Goal: Task Accomplishment & Management: Complete application form

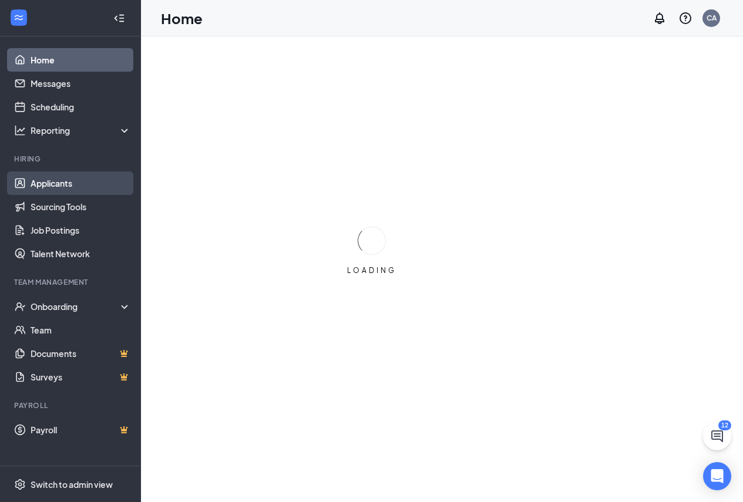
click at [75, 186] on link "Applicants" at bounding box center [81, 183] width 100 height 23
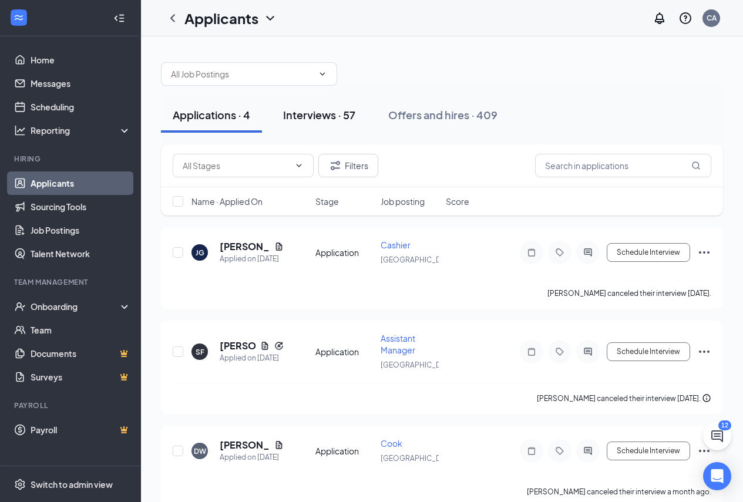
click at [356, 124] on button "Interviews · 57" at bounding box center [319, 115] width 96 height 35
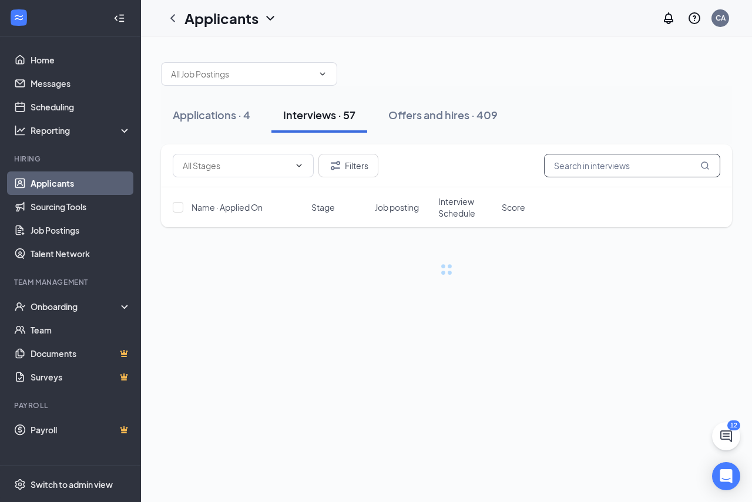
click at [576, 170] on input "text" at bounding box center [632, 165] width 176 height 23
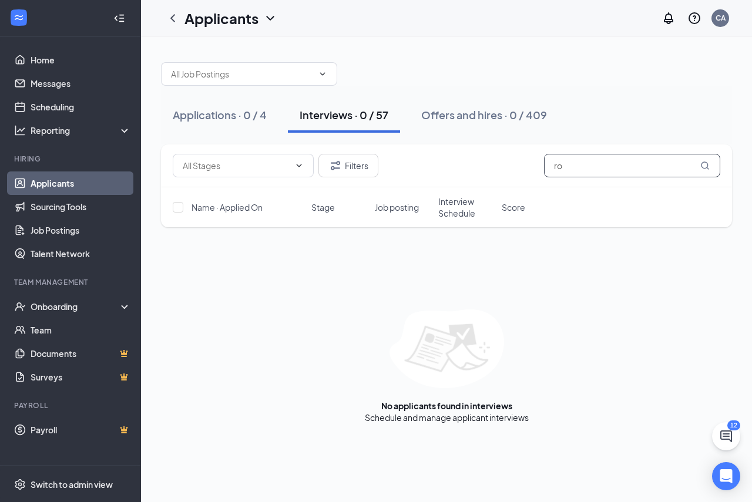
type input "r"
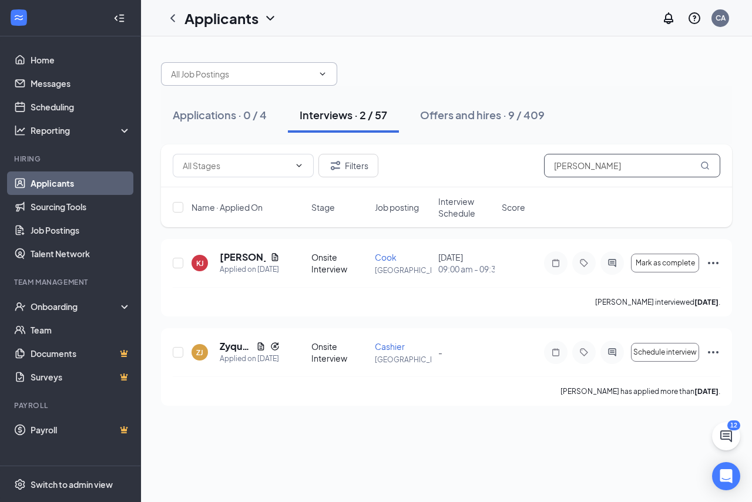
type input "[PERSON_NAME]"
click at [279, 69] on input "text" at bounding box center [242, 74] width 142 height 13
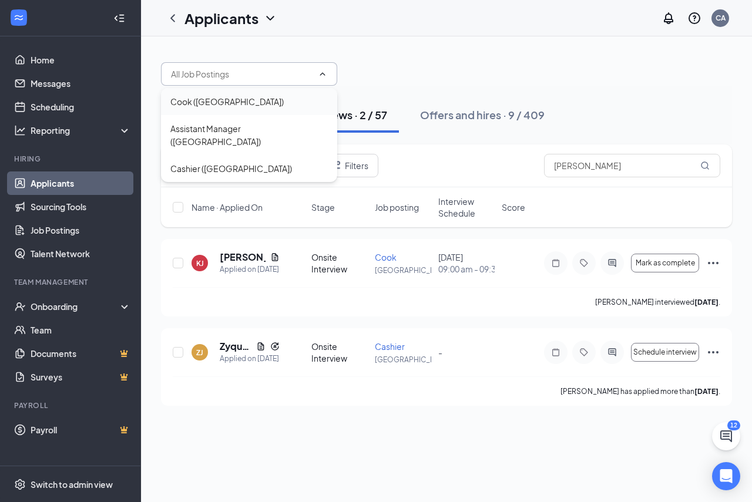
click at [231, 100] on div "Cook ([GEOGRAPHIC_DATA])" at bounding box center [226, 101] width 113 height 13
type input "Cook ([GEOGRAPHIC_DATA])"
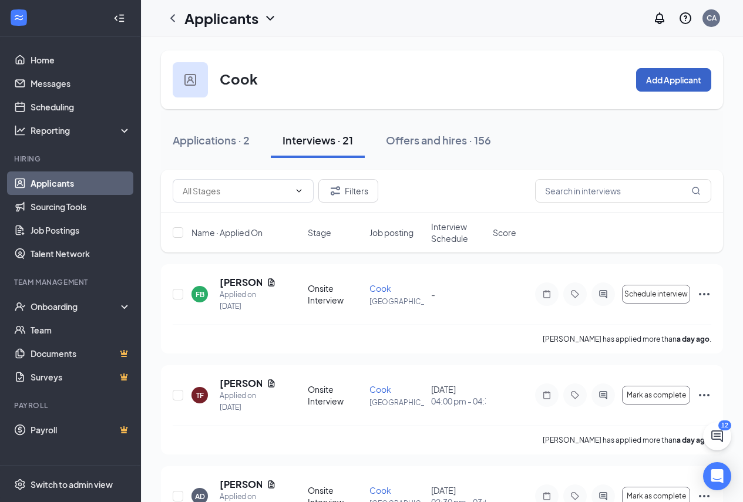
click at [661, 84] on button "Add Applicant" at bounding box center [673, 79] width 75 height 23
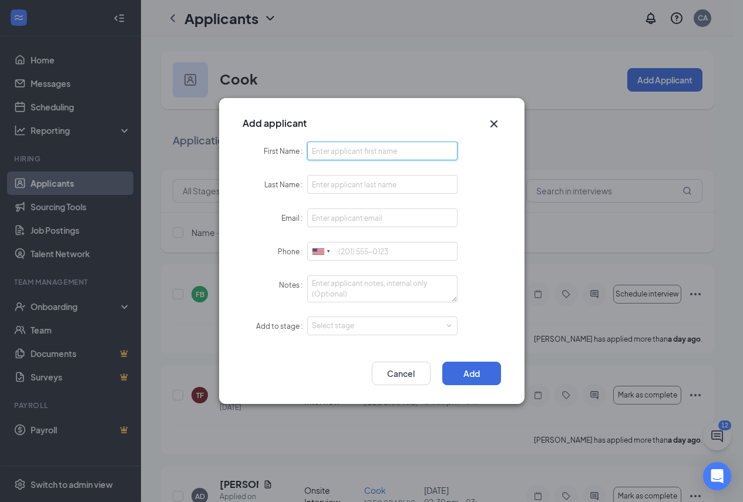
click at [373, 155] on input "First Name" at bounding box center [382, 151] width 151 height 19
type input "[PERSON_NAME]"
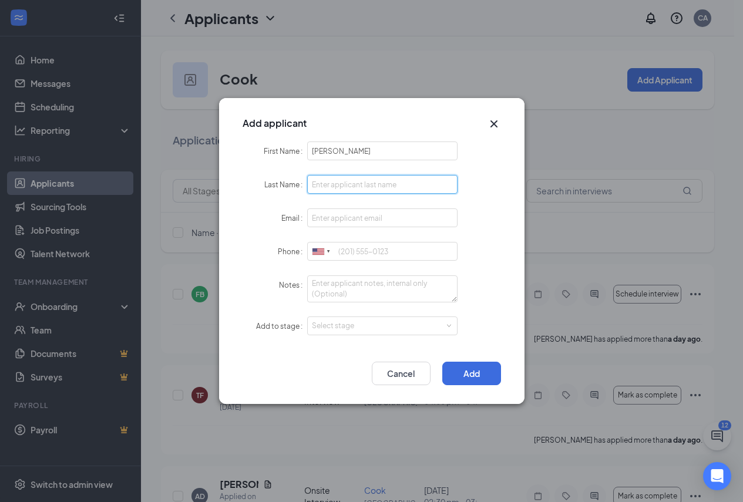
click at [344, 182] on input "Last Name" at bounding box center [382, 184] width 151 height 19
type input "[PERSON_NAME]"
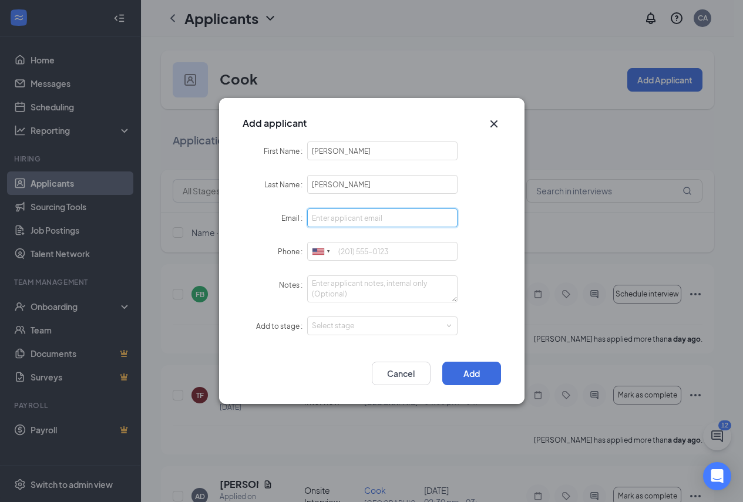
click at [342, 221] on input "Email" at bounding box center [382, 218] width 151 height 19
type input "[EMAIL_ADDRESS][DOMAIN_NAME]"
click at [377, 241] on form "First Name [PERSON_NAME] Last Name [PERSON_NAME] Email [EMAIL_ADDRESS][DOMAIN_N…" at bounding box center [372, 246] width 258 height 209
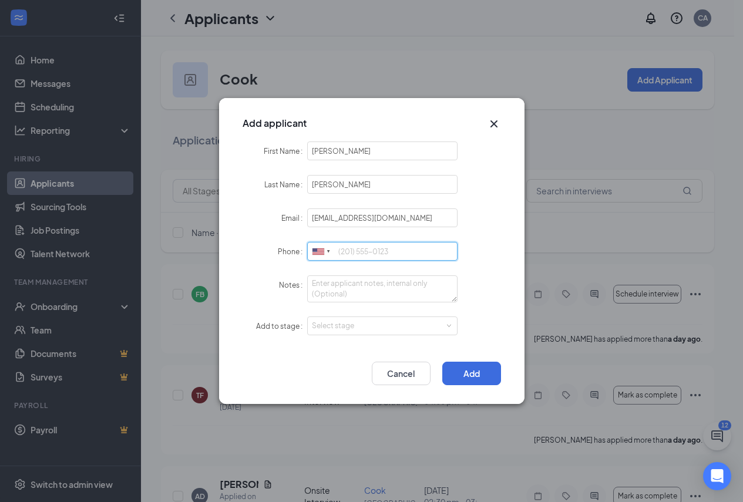
click at [380, 246] on input "Phone" at bounding box center [382, 251] width 151 height 19
click at [387, 328] on div "Select stage" at bounding box center [380, 326] width 136 height 12
type input "2294061390"
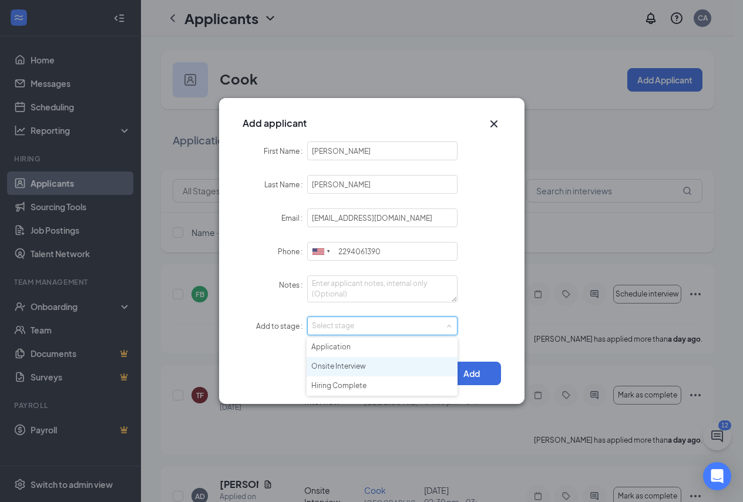
click at [363, 365] on li "Onsite Interview" at bounding box center [382, 366] width 151 height 19
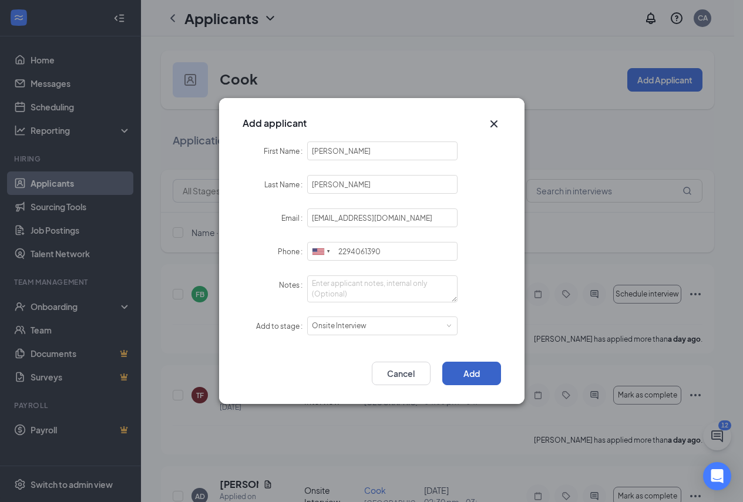
click at [488, 371] on button "Add" at bounding box center [471, 373] width 59 height 23
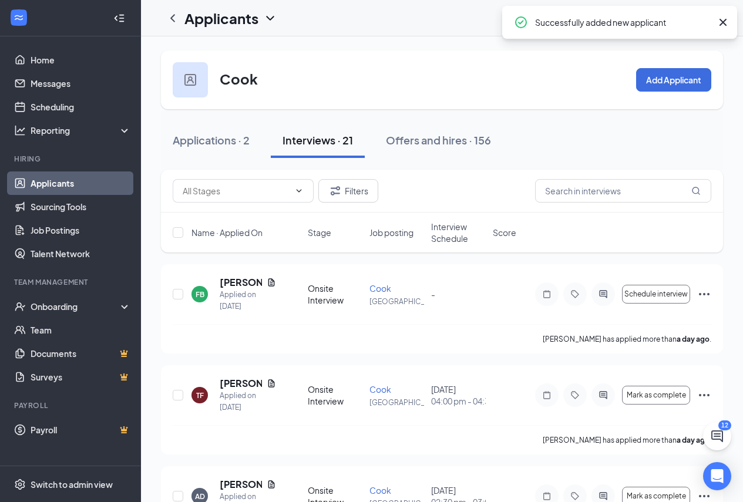
click at [313, 146] on div "Interviews · 21" at bounding box center [318, 140] width 70 height 15
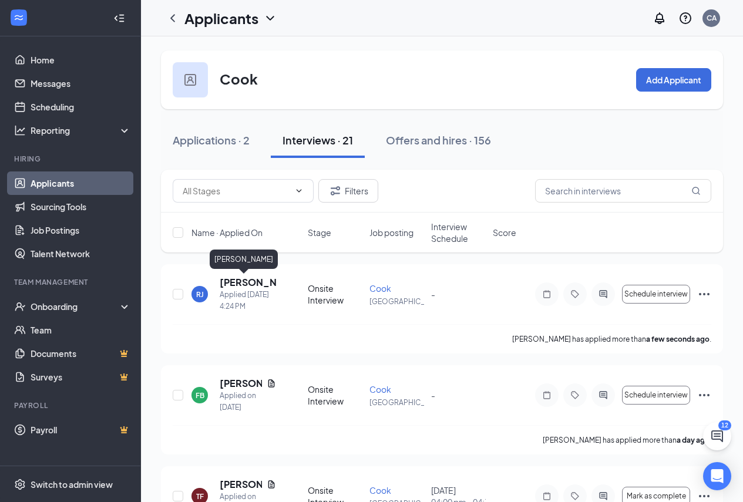
click at [234, 283] on h5 "[PERSON_NAME]" at bounding box center [248, 282] width 56 height 13
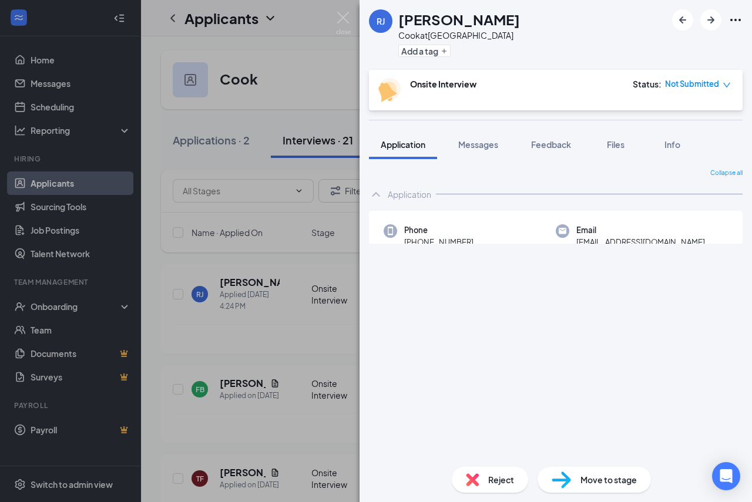
click at [607, 481] on span "Move to stage" at bounding box center [608, 480] width 56 height 13
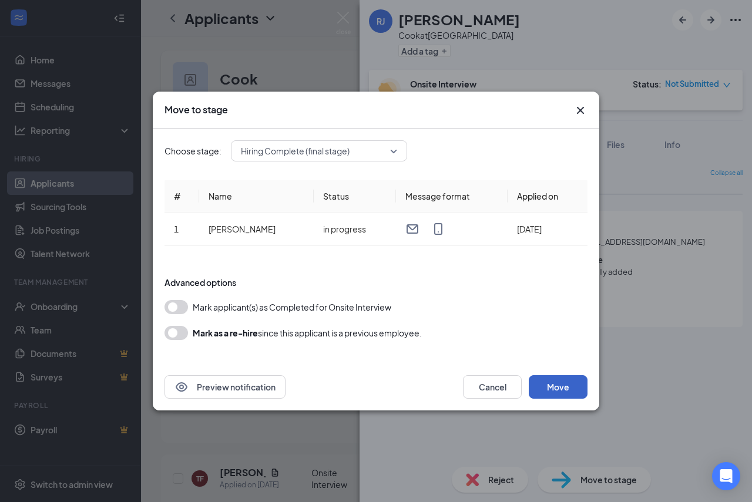
click at [563, 388] on button "Move" at bounding box center [558, 386] width 59 height 23
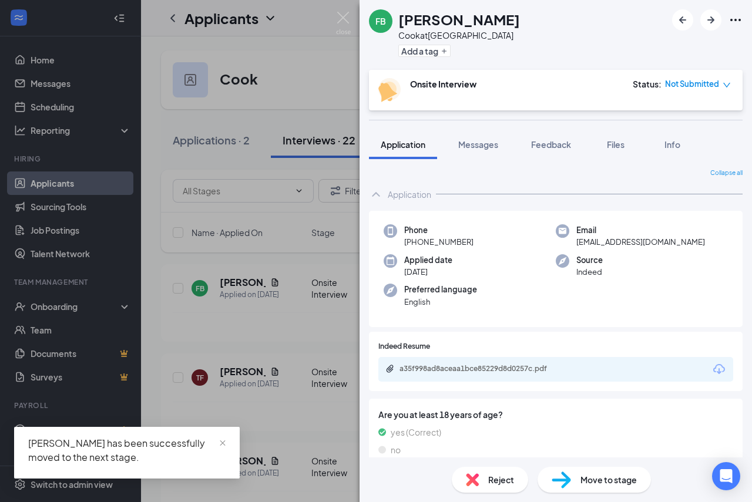
click at [277, 114] on div "FB [PERSON_NAME] at [GEOGRAPHIC_DATA] Add a tag Onsite Interview Status : Not S…" at bounding box center [376, 251] width 752 height 502
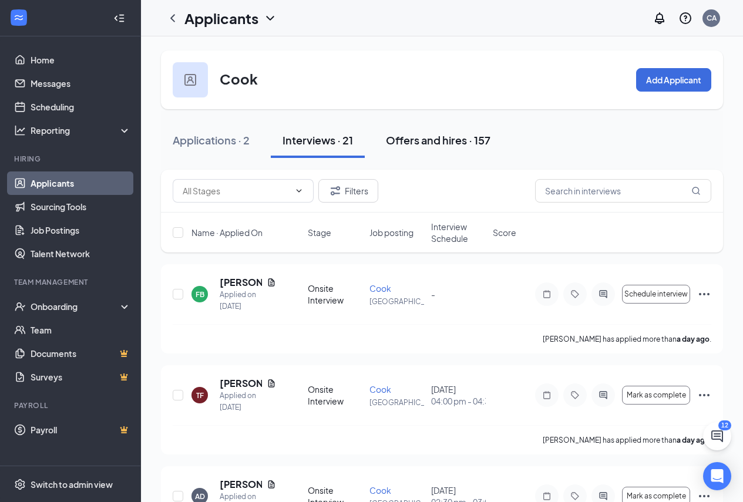
click at [455, 140] on div "Offers and hires · 157" at bounding box center [438, 140] width 105 height 15
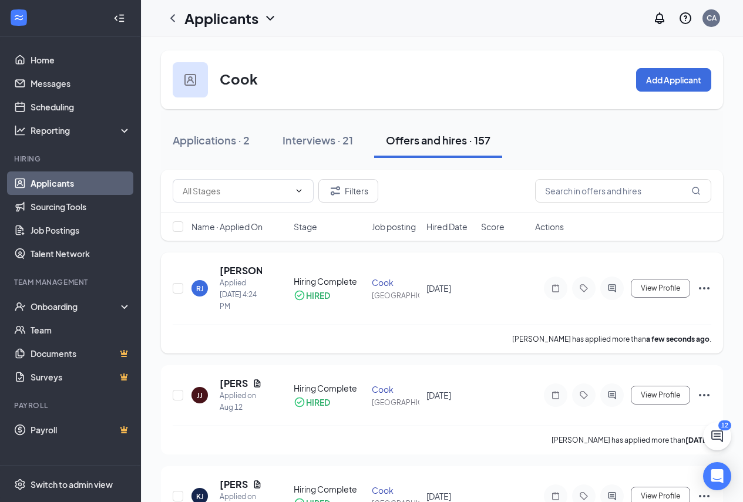
drag, startPoint x: 239, startPoint y: 260, endPoint x: 239, endPoint y: 270, distance: 10.6
click at [239, 261] on div "[PERSON_NAME] Applied [DATE] 4:24 PM Hiring Complete HIRED [GEOGRAPHIC_DATA] [D…" at bounding box center [442, 303] width 562 height 101
click at [239, 271] on h5 "[PERSON_NAME]" at bounding box center [241, 270] width 42 height 13
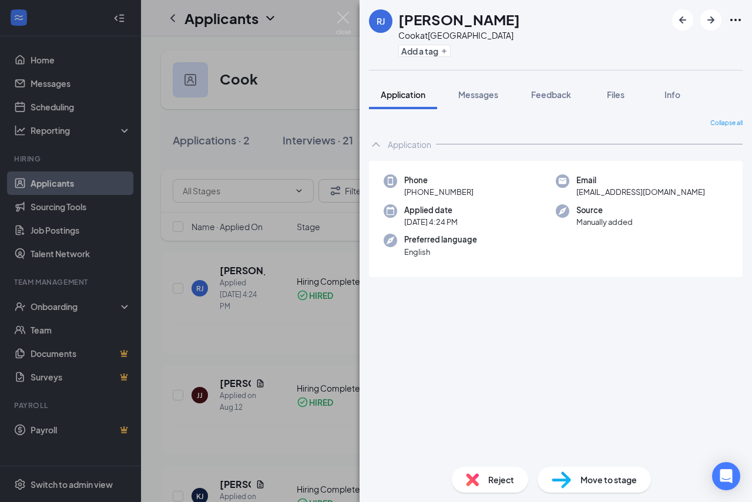
click at [632, 478] on span "Move to stage" at bounding box center [608, 480] width 56 height 13
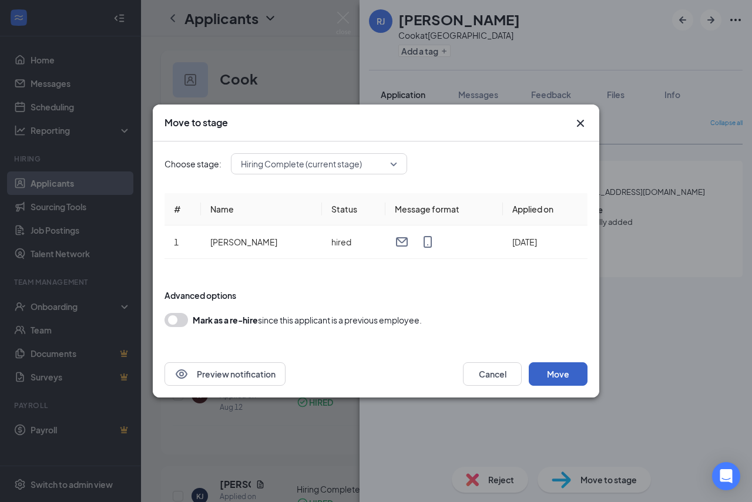
click at [550, 382] on button "Move" at bounding box center [558, 373] width 59 height 23
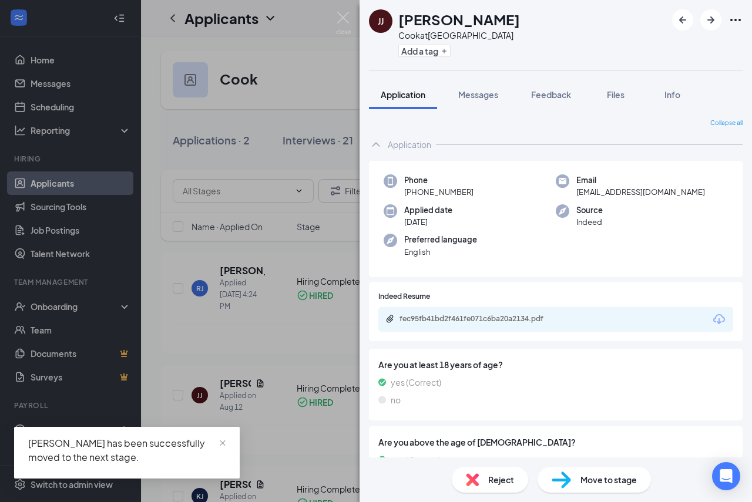
drag, startPoint x: 333, startPoint y: 107, endPoint x: 327, endPoint y: 112, distance: 7.9
click at [333, 106] on div "[PERSON_NAME] Jalyah [PERSON_NAME] Cook at [GEOGRAPHIC_DATA] Add a tag Applicat…" at bounding box center [376, 251] width 752 height 502
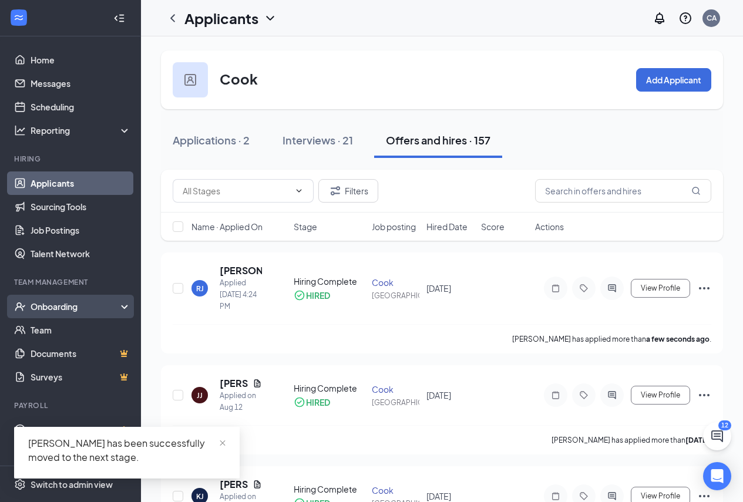
click at [62, 308] on div "Onboarding" at bounding box center [76, 307] width 90 height 12
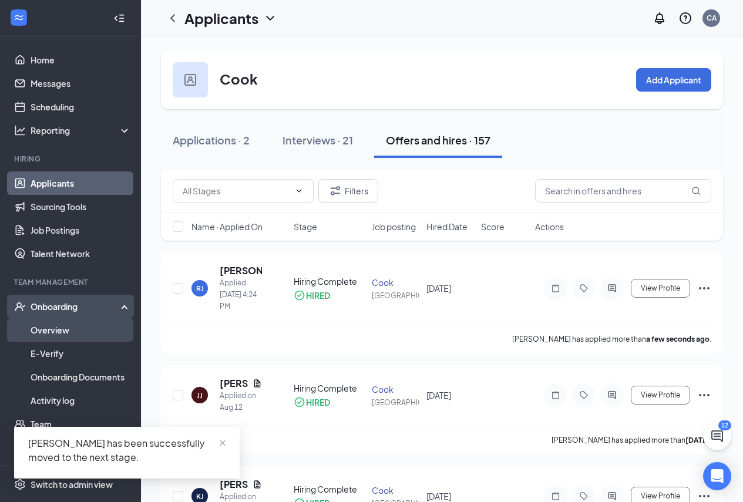
click at [62, 327] on link "Overview" at bounding box center [81, 329] width 100 height 23
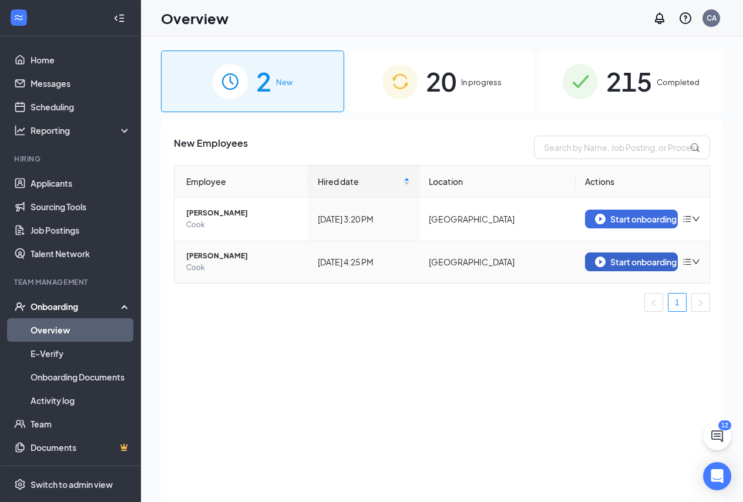
click at [630, 260] on div "Start onboarding" at bounding box center [631, 262] width 73 height 11
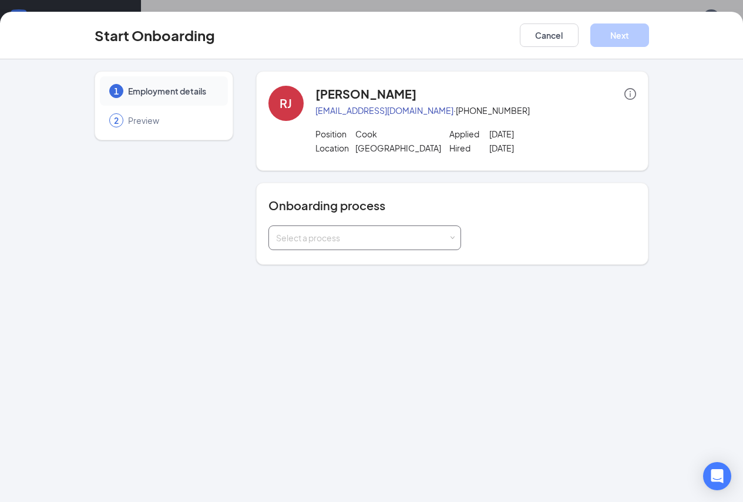
click at [403, 239] on div "Select a process" at bounding box center [362, 238] width 172 height 12
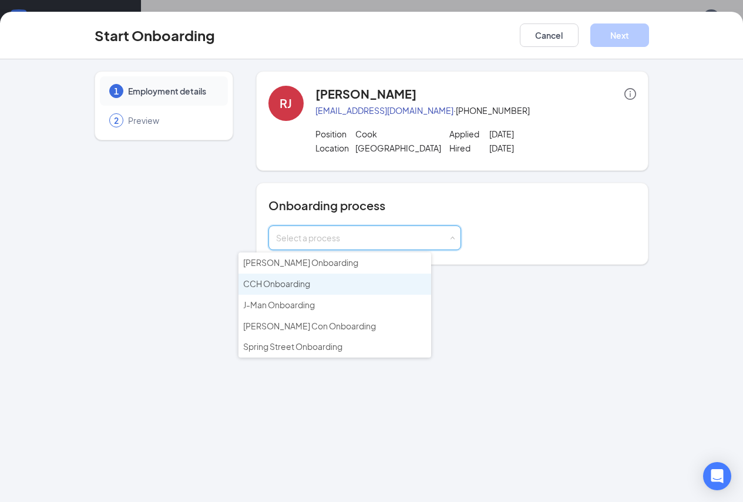
click at [290, 281] on span "CCH Onboarding" at bounding box center [276, 283] width 67 height 11
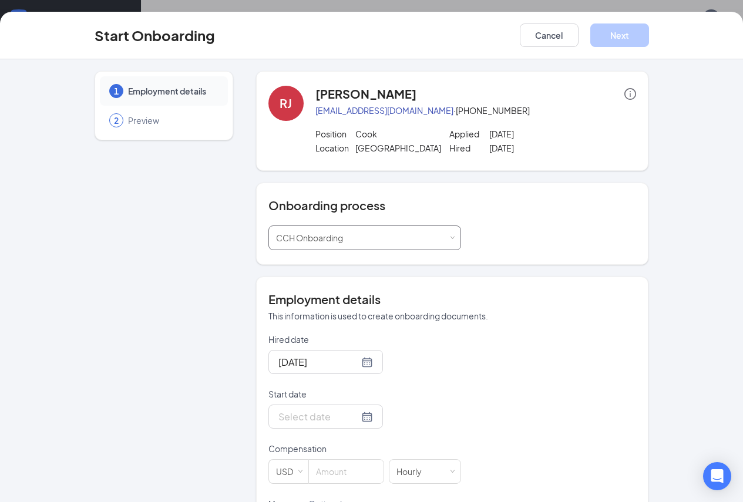
scroll to position [53, 0]
click at [329, 416] on div at bounding box center [325, 416] width 95 height 15
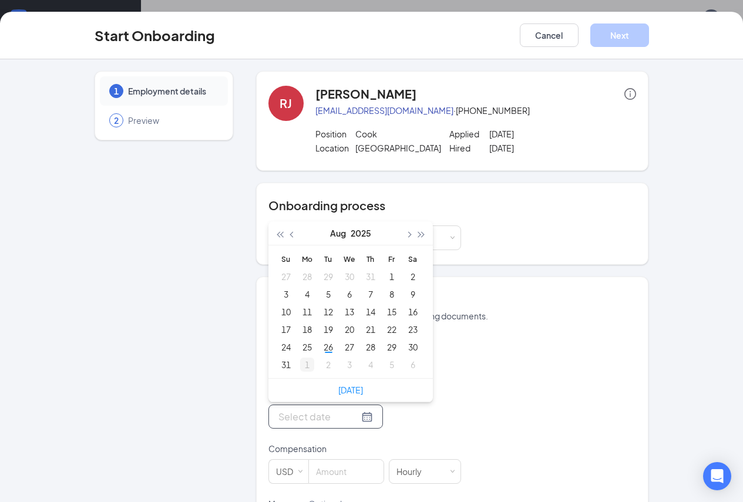
type input "[DATE]"
click at [300, 370] on div "1" at bounding box center [307, 365] width 14 height 14
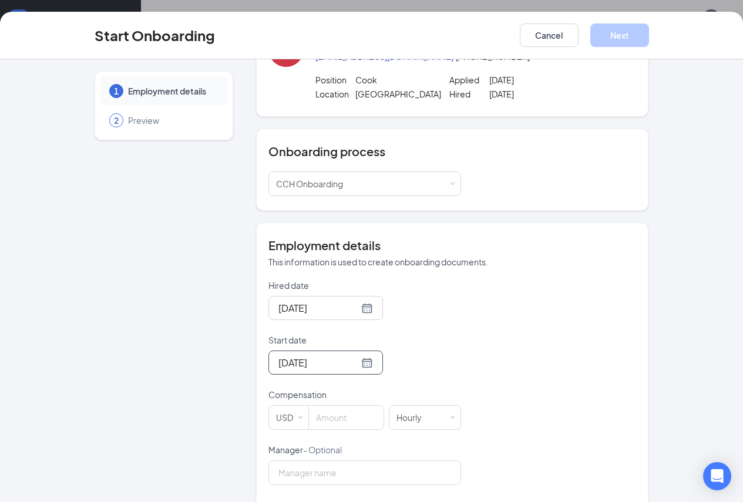
scroll to position [235, 0]
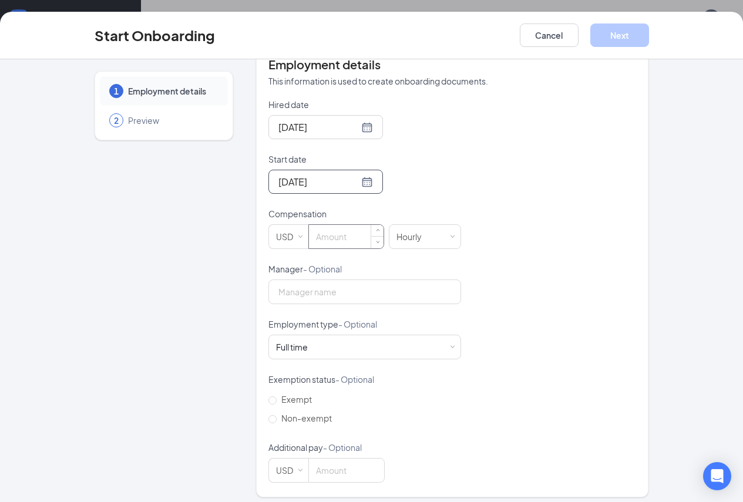
click at [334, 236] on input at bounding box center [346, 236] width 75 height 23
type input "9.5"
click at [351, 292] on input "Manager - Optional" at bounding box center [364, 292] width 193 height 25
type input "[PERSON_NAME]"
click at [388, 355] on div "Full time Works 30+ hours per week and is reasonably expected to work" at bounding box center [364, 346] width 177 height 23
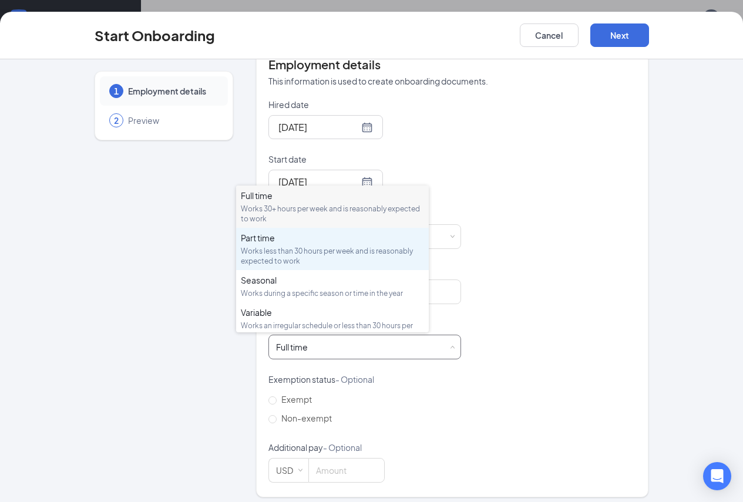
click at [265, 252] on div "Works less than 30 hours per week and is reasonably expected to work" at bounding box center [332, 256] width 183 height 20
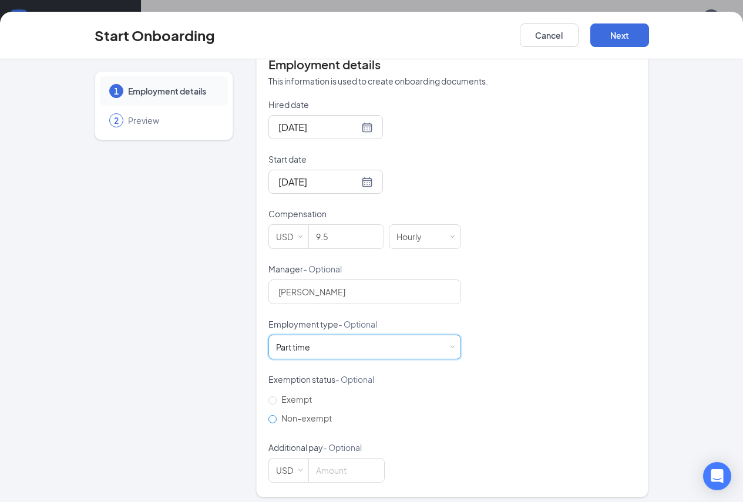
click at [277, 420] on span "Non-exempt" at bounding box center [307, 418] width 60 height 11
click at [268, 420] on input "Non-exempt" at bounding box center [272, 419] width 8 height 8
radio input "true"
click at [649, 39] on button "Next" at bounding box center [619, 34] width 59 height 23
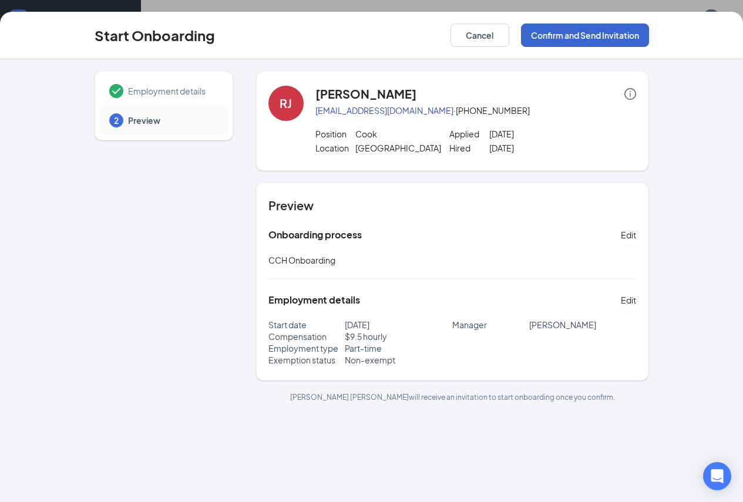
scroll to position [0, 0]
click at [633, 34] on button "Confirm and Send Invitation" at bounding box center [585, 34] width 128 height 23
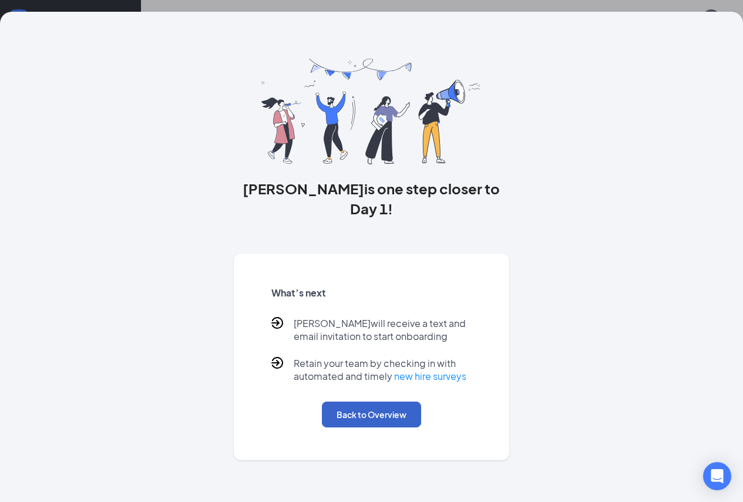
click at [379, 409] on button "Back to Overview" at bounding box center [371, 415] width 99 height 26
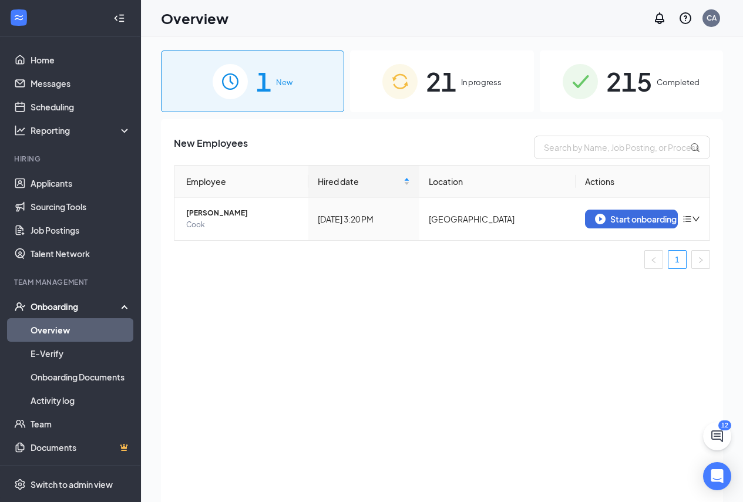
click at [426, 99] on span "21" at bounding box center [441, 81] width 31 height 41
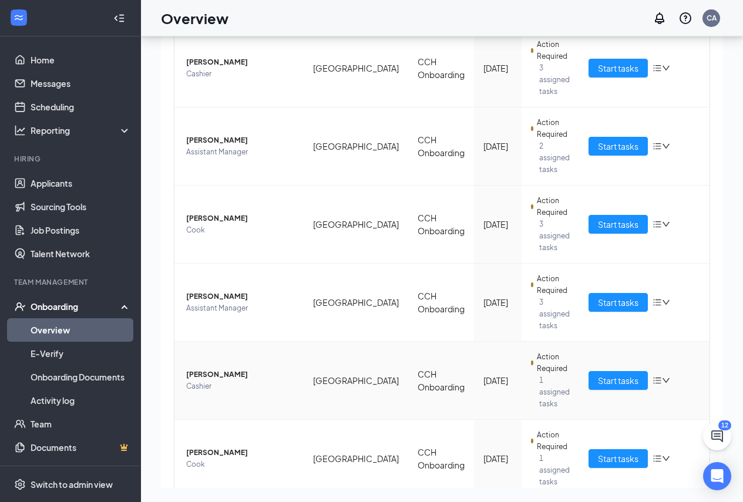
scroll to position [413, 0]
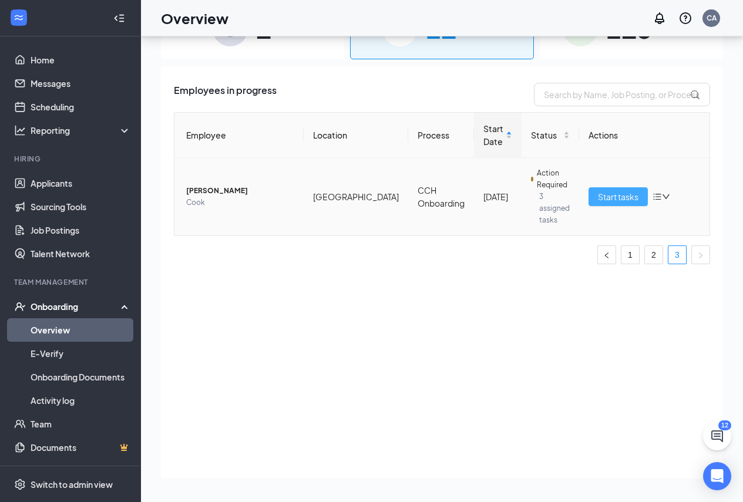
click at [629, 190] on span "Start tasks" at bounding box center [618, 196] width 41 height 13
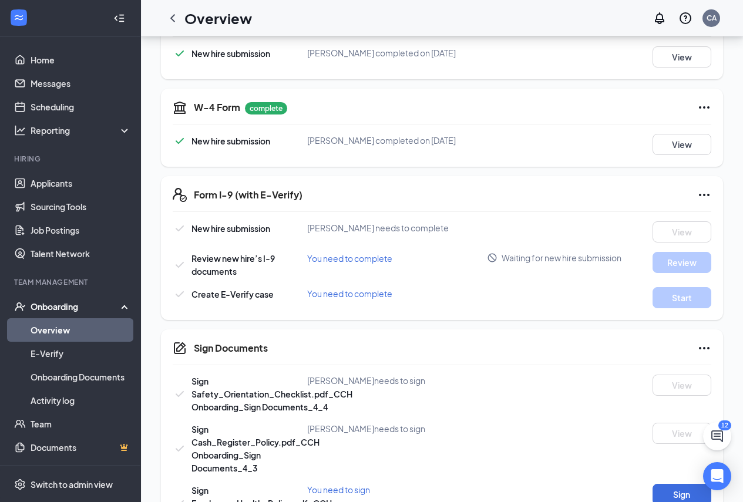
scroll to position [235, 0]
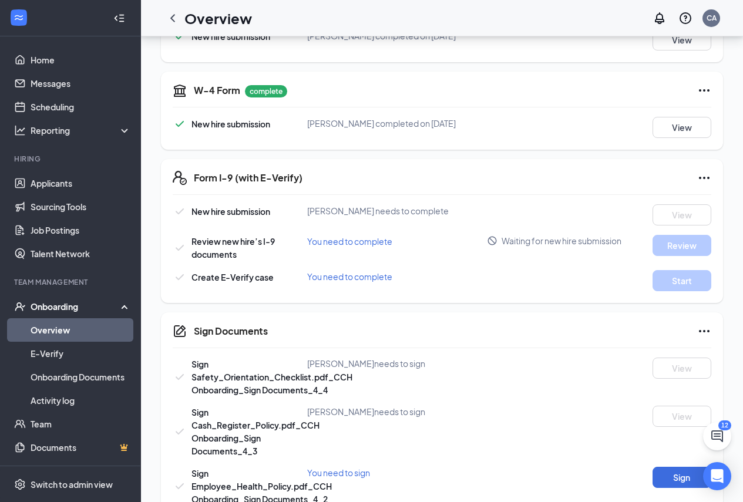
click at [90, 320] on link "Overview" at bounding box center [81, 329] width 100 height 23
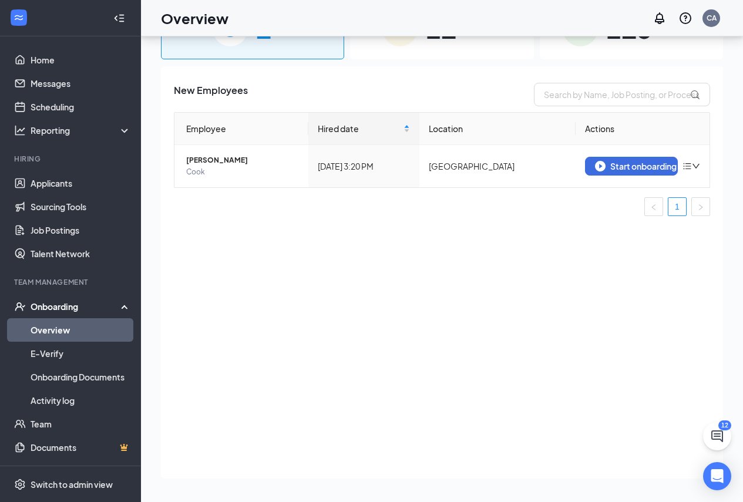
click at [407, 42] on img at bounding box center [399, 28] width 35 height 35
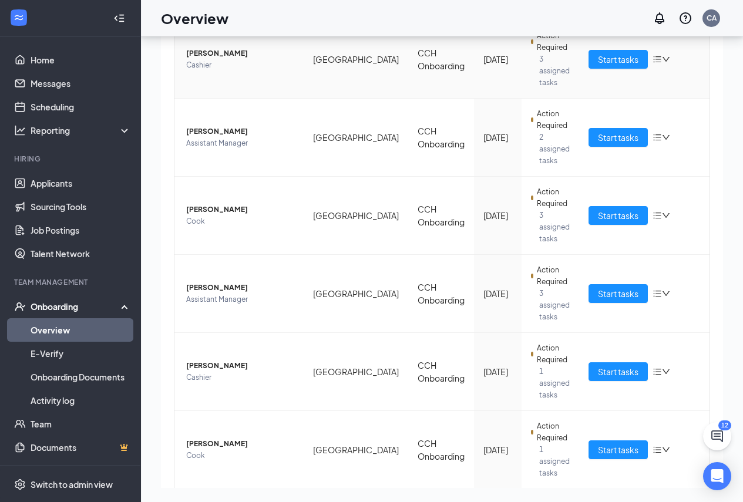
scroll to position [413, 0]
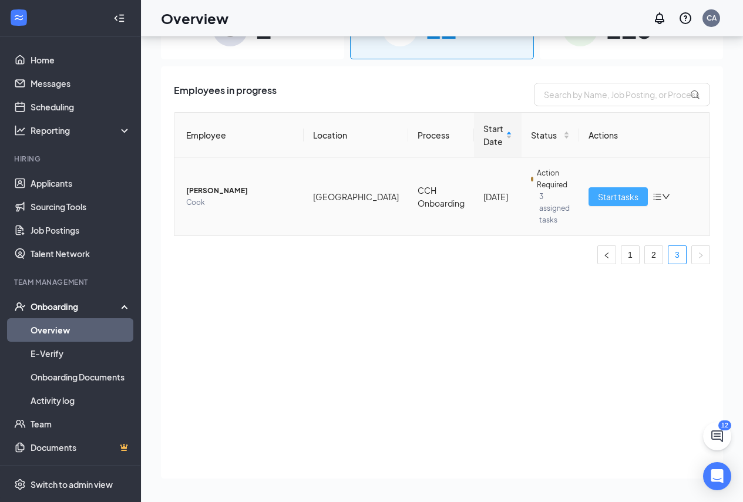
click at [631, 187] on button "Start tasks" at bounding box center [618, 196] width 59 height 19
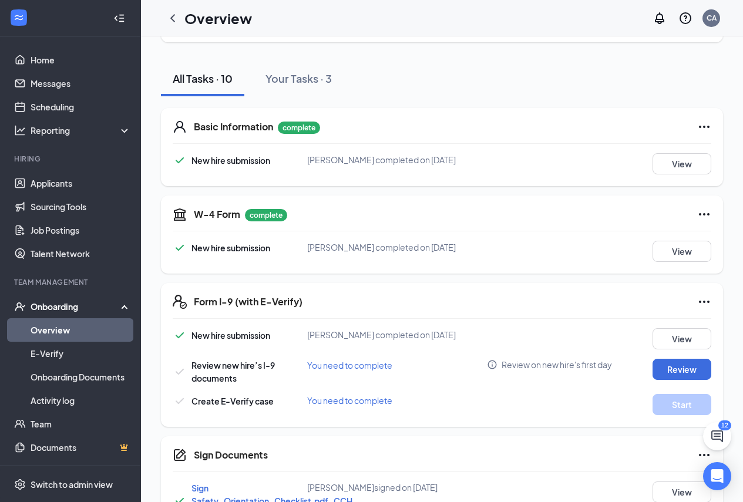
scroll to position [235, 0]
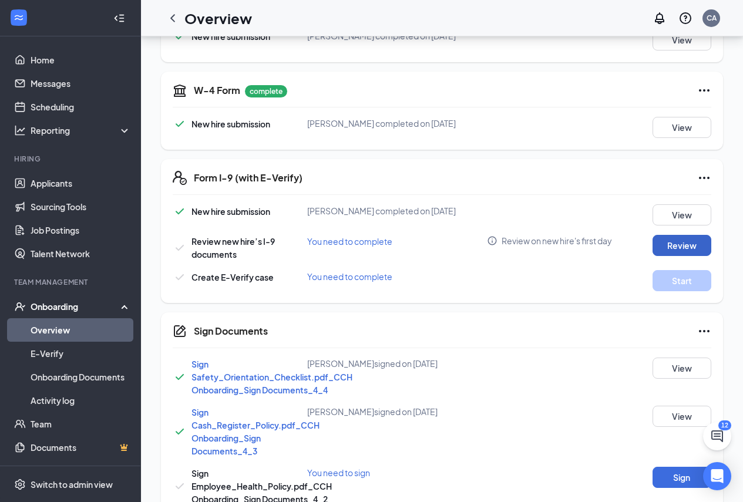
click at [686, 253] on button "Review" at bounding box center [682, 245] width 59 height 21
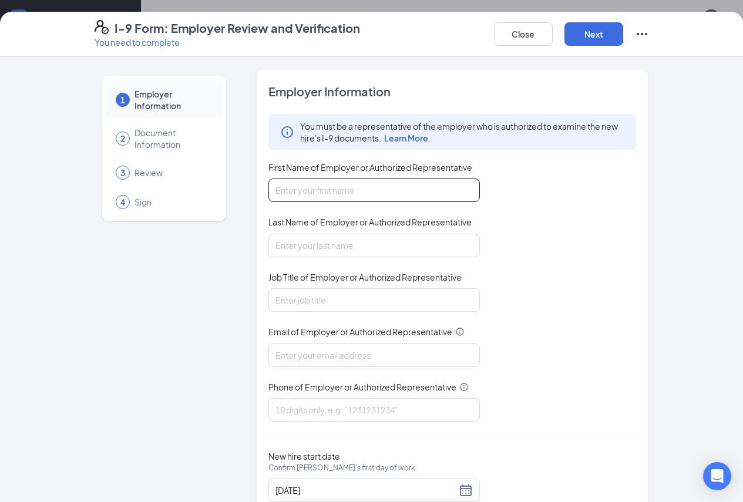
click at [413, 189] on input "First Name of Employer or Authorized Representative" at bounding box center [373, 190] width 211 height 23
type input "[PERSON_NAME]"
click at [444, 240] on input "Last Name of Employer or Authorized Representative" at bounding box center [373, 245] width 211 height 23
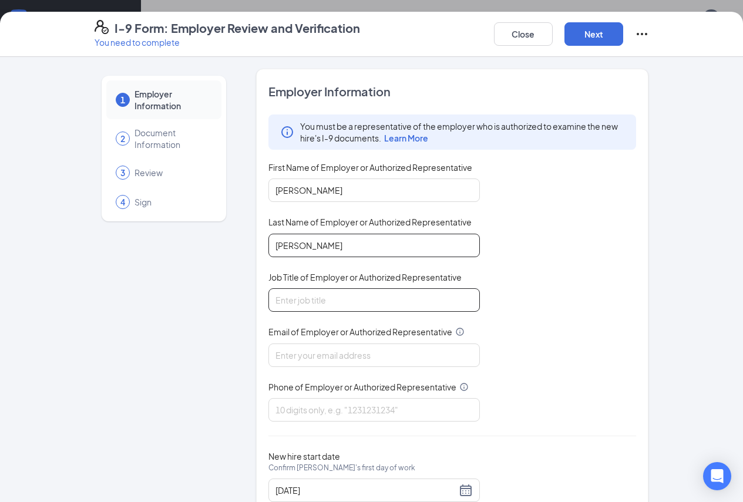
type input "[PERSON_NAME]"
click at [386, 307] on input "Job Title of Employer or Authorized Representative" at bounding box center [373, 299] width 211 height 23
type input "GM"
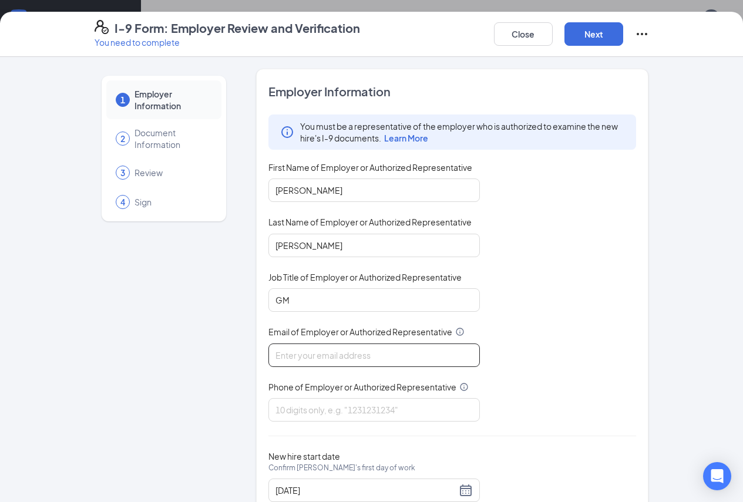
click at [364, 361] on input "Email of Employer or Authorized Representative" at bounding box center [373, 355] width 211 height 23
type input "[EMAIL_ADDRESS][DOMAIN_NAME]"
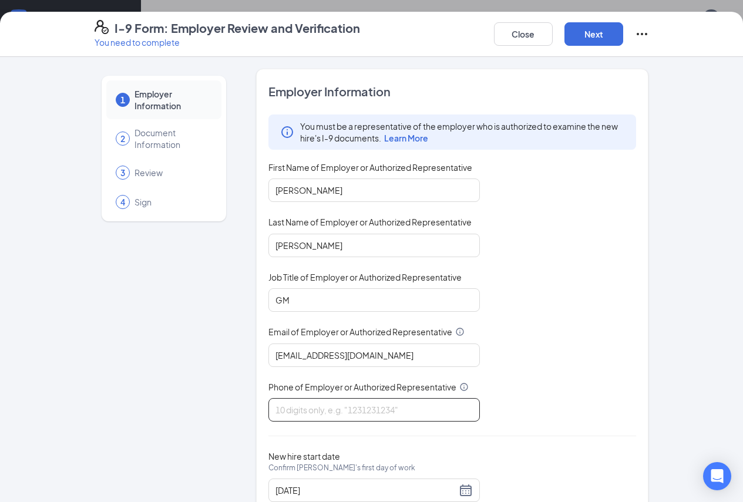
click at [341, 401] on input "Phone of Employer or Authorized Representative" at bounding box center [373, 409] width 211 height 23
type input "2292732223"
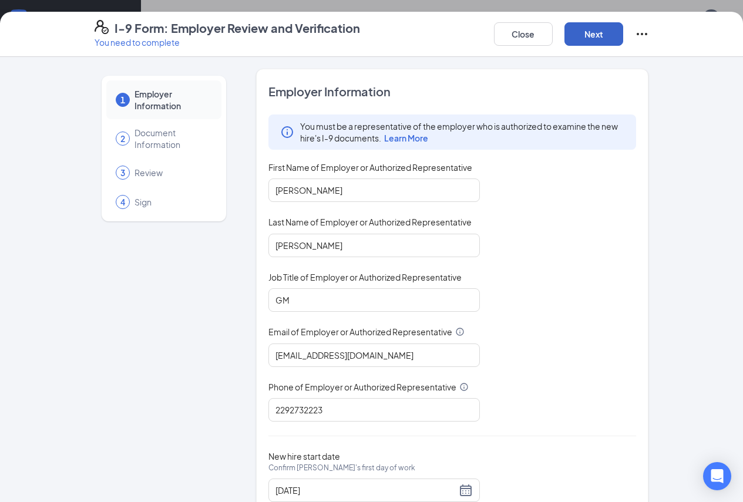
click at [623, 22] on button "Next" at bounding box center [594, 33] width 59 height 23
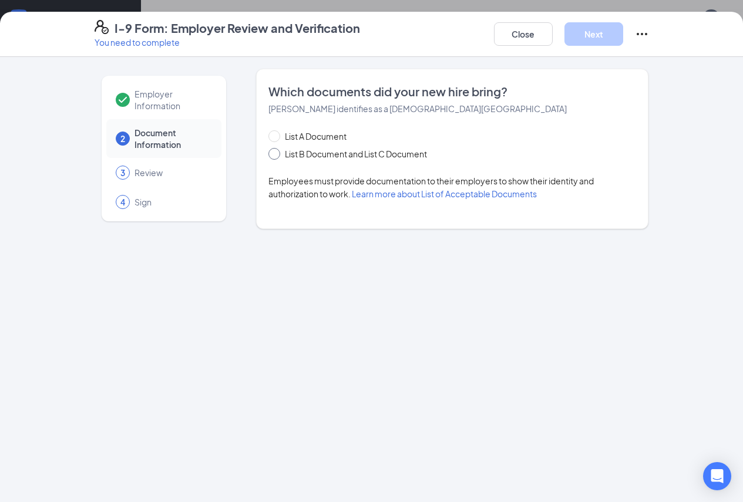
click at [395, 155] on span "List B Document and List C Document" at bounding box center [356, 153] width 152 height 13
click at [268, 162] on div "List A Document List B Document and List C Document Employees must provide docu…" at bounding box center [452, 165] width 368 height 70
click at [268, 157] on span at bounding box center [274, 154] width 12 height 12
click at [268, 156] on input "List B Document and List C Document" at bounding box center [272, 152] width 8 height 8
radio input "true"
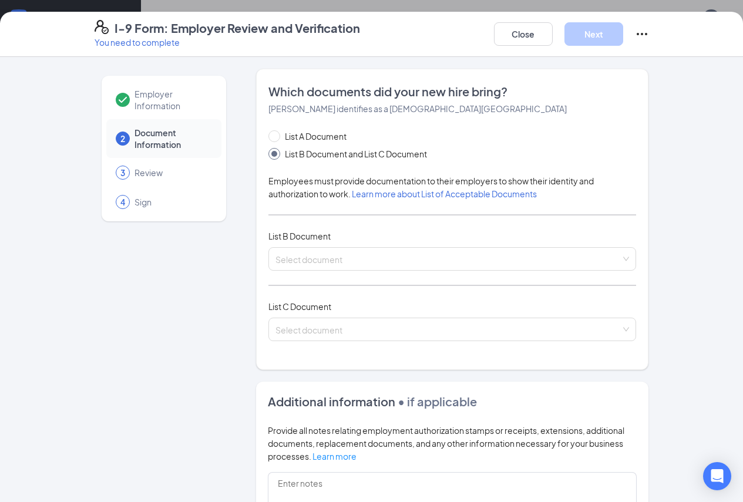
click at [268, 274] on div "List A Document List B Document and List C Document Employees must provide docu…" at bounding box center [452, 243] width 368 height 226
click at [276, 268] on span at bounding box center [449, 259] width 346 height 22
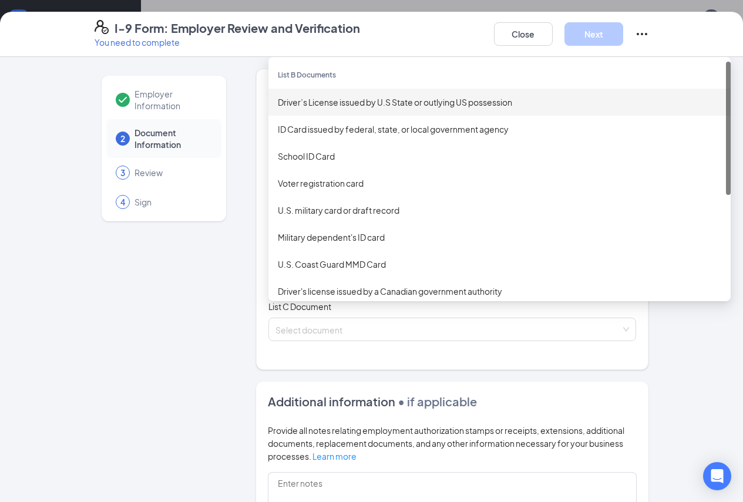
click at [303, 105] on div "Driver’s License issued by U.S State or outlying US possession" at bounding box center [500, 102] width 444 height 13
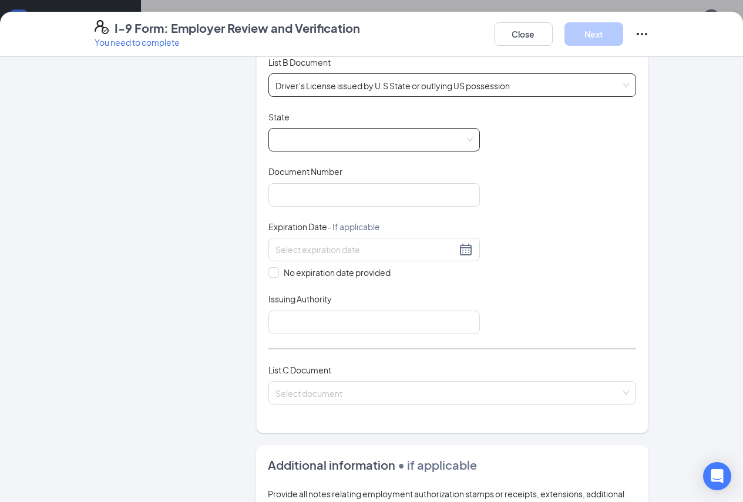
scroll to position [176, 0]
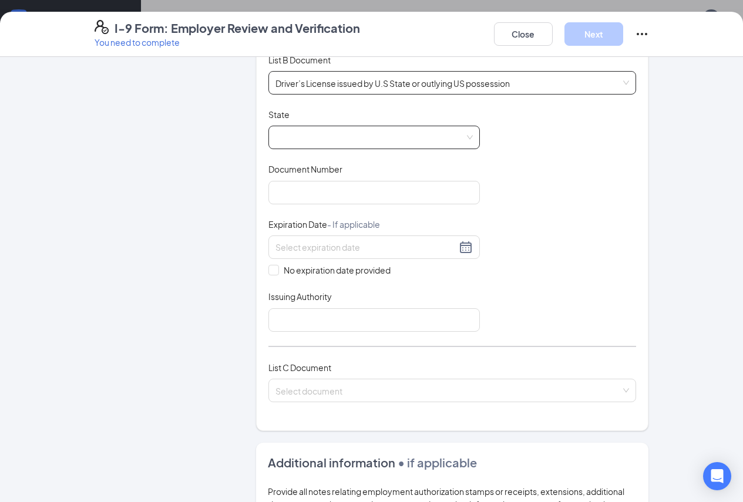
click at [321, 126] on div at bounding box center [373, 137] width 211 height 23
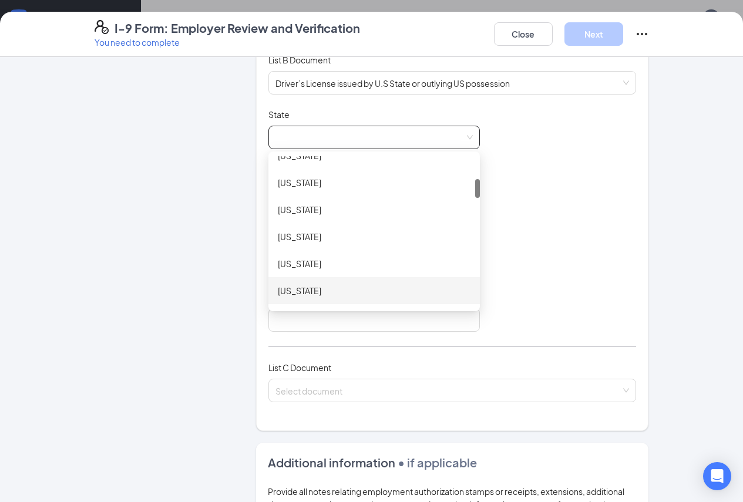
click at [278, 293] on div "[US_STATE]" at bounding box center [374, 290] width 193 height 13
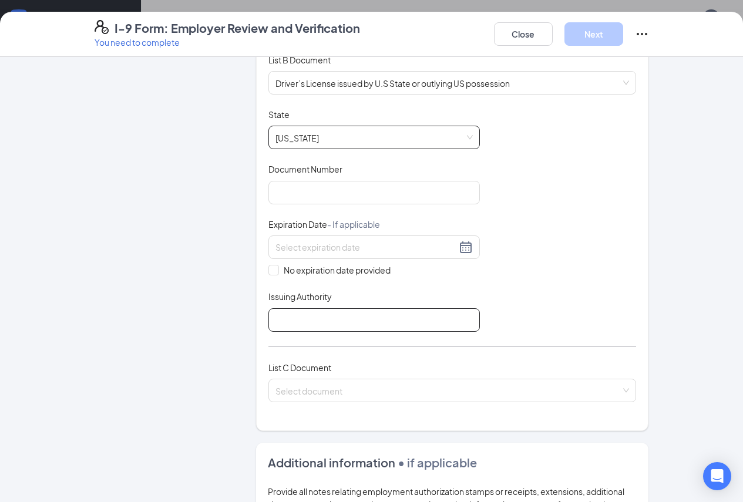
click at [268, 316] on input "Issuing Authority" at bounding box center [373, 319] width 211 height 23
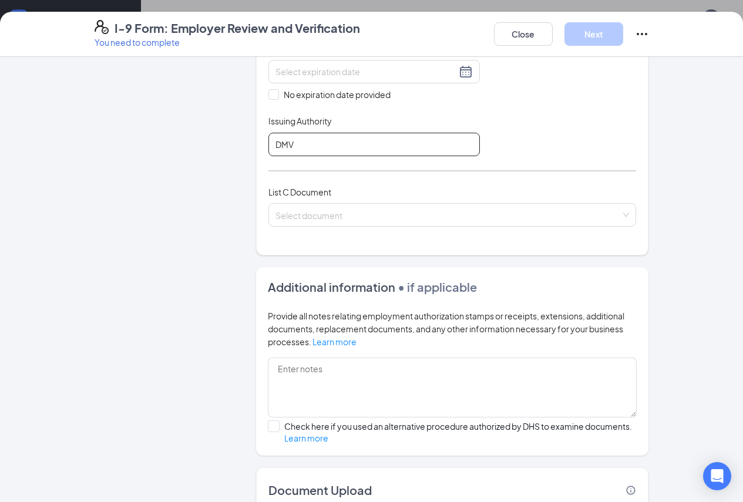
scroll to position [352, 0]
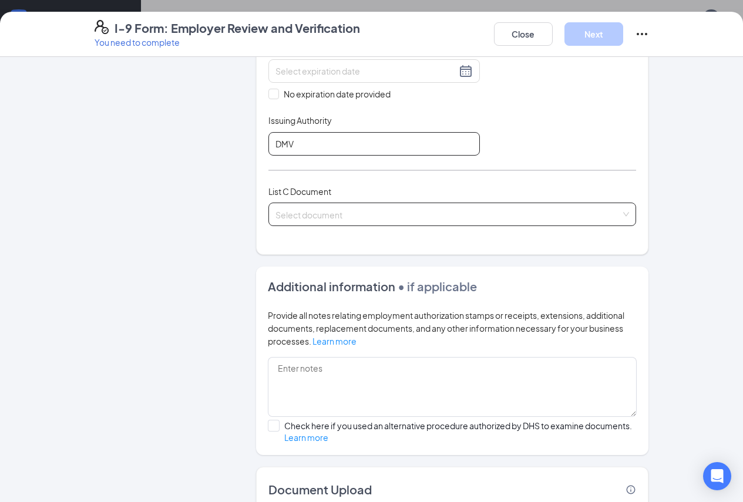
type input "DMV"
click at [308, 215] on input "search" at bounding box center [449, 212] width 346 height 18
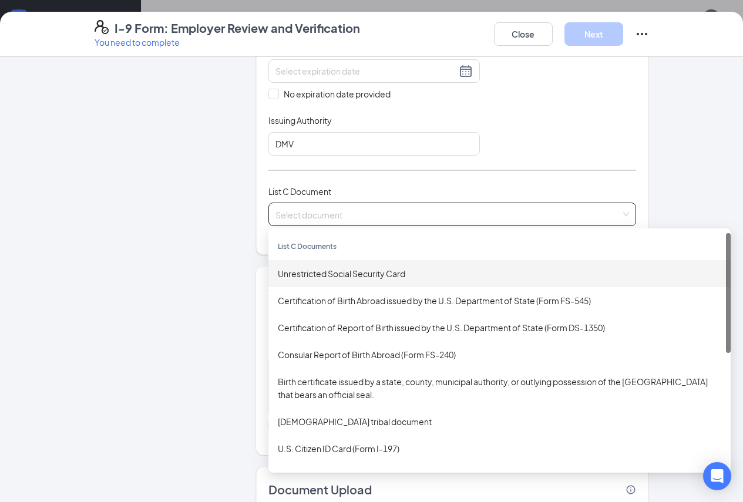
click at [300, 277] on div "Unrestricted Social Security Card" at bounding box center [500, 273] width 444 height 13
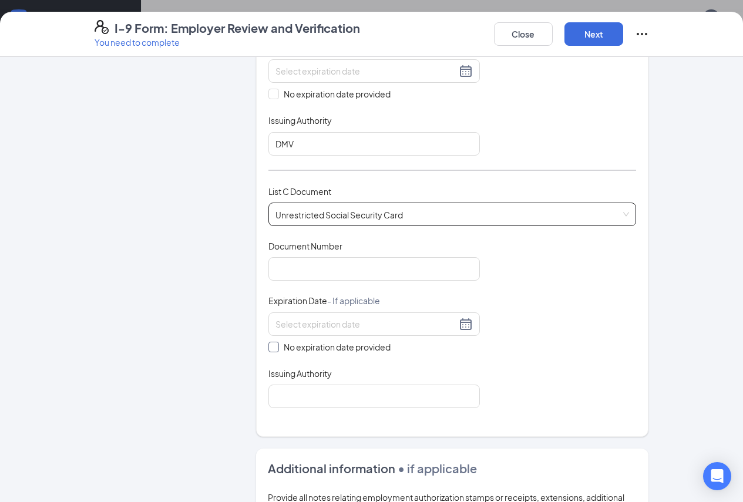
click at [268, 346] on span at bounding box center [273, 347] width 11 height 11
click at [268, 346] on input "No expiration date provided" at bounding box center [272, 346] width 8 height 8
checkbox input "true"
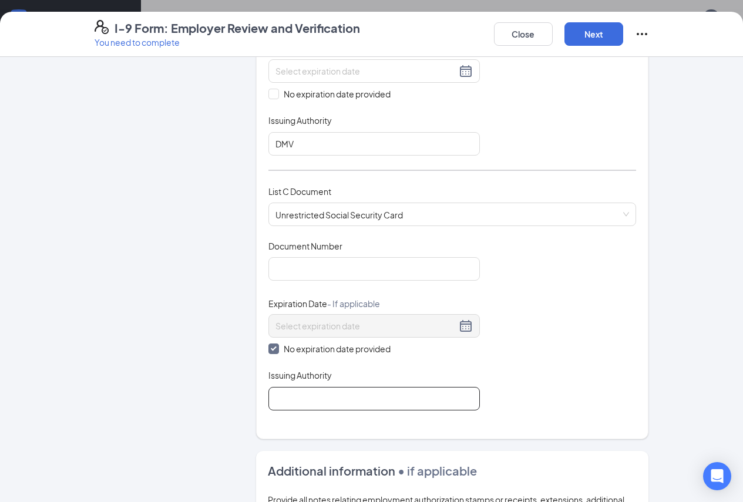
click at [278, 391] on input "Issuing Authority" at bounding box center [373, 398] width 211 height 23
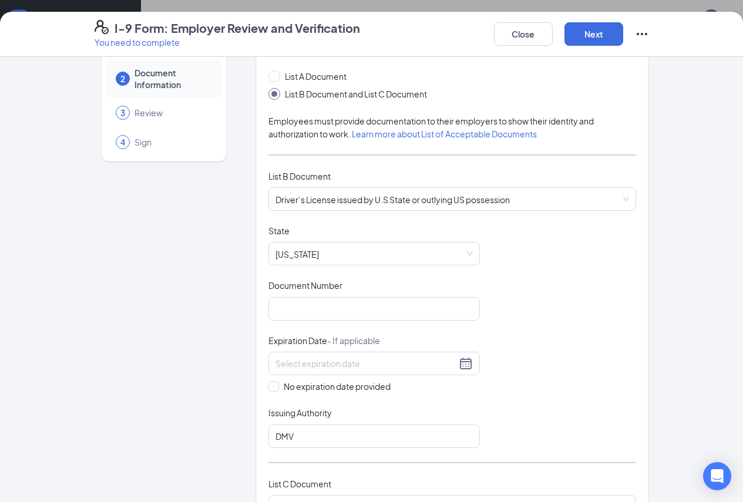
scroll to position [59, 0]
type input "SSA"
click at [270, 313] on input "Document Number" at bounding box center [373, 309] width 211 height 23
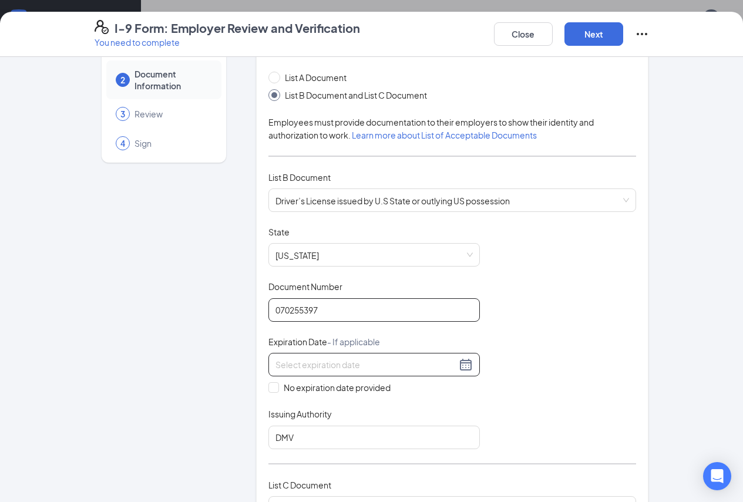
type input "070255397"
click at [310, 363] on input at bounding box center [366, 364] width 181 height 13
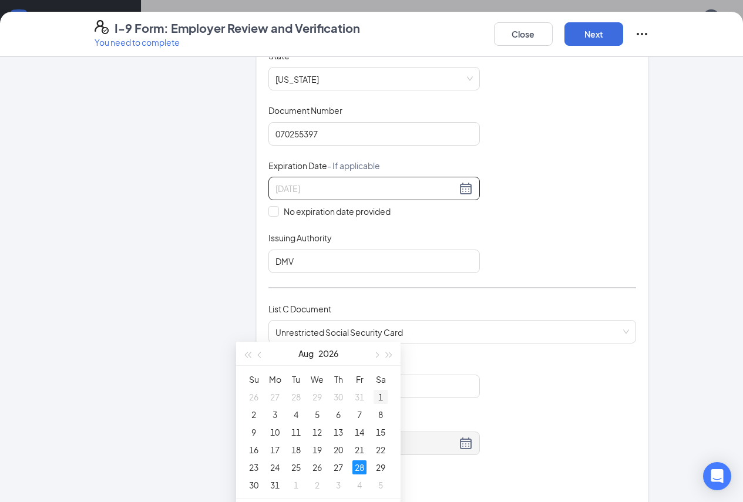
scroll to position [352, 0]
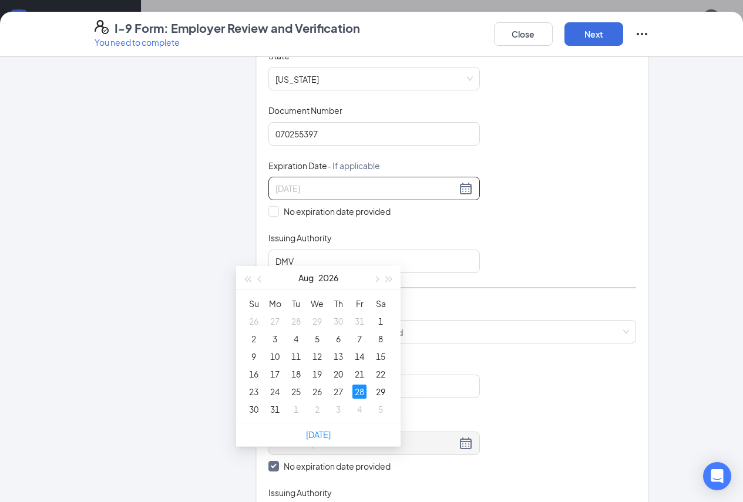
click at [360, 385] on div "28" at bounding box center [359, 392] width 14 height 14
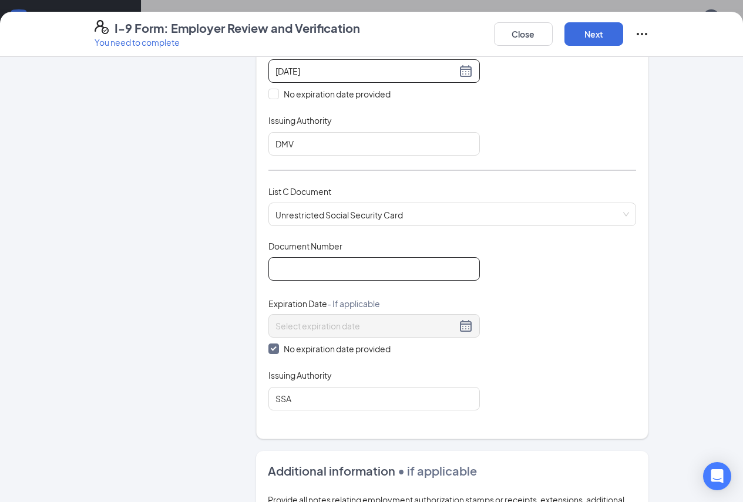
type input "[DATE]"
click at [286, 270] on input "Document Number" at bounding box center [373, 268] width 211 height 23
type input "673421554"
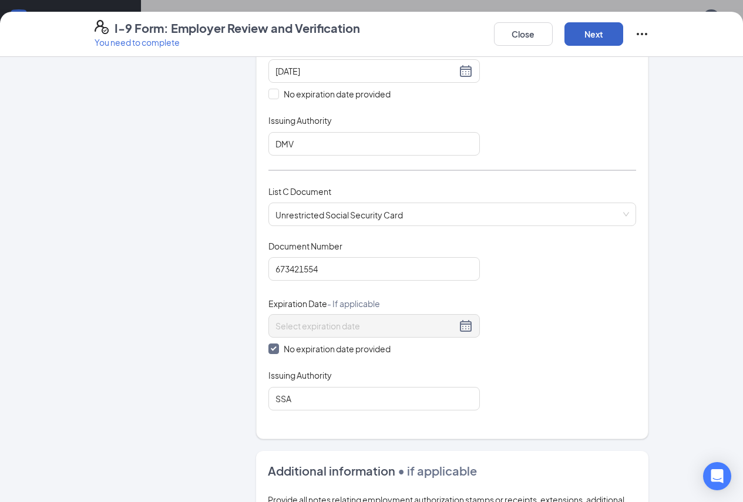
click at [623, 38] on button "Next" at bounding box center [594, 33] width 59 height 23
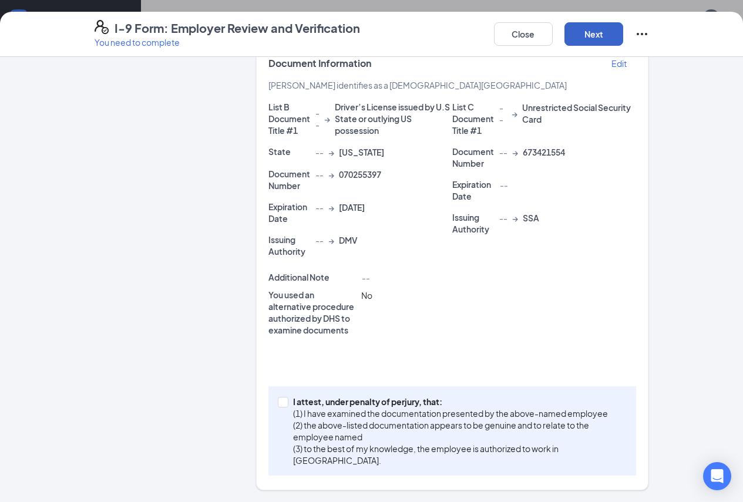
scroll to position [240, 0]
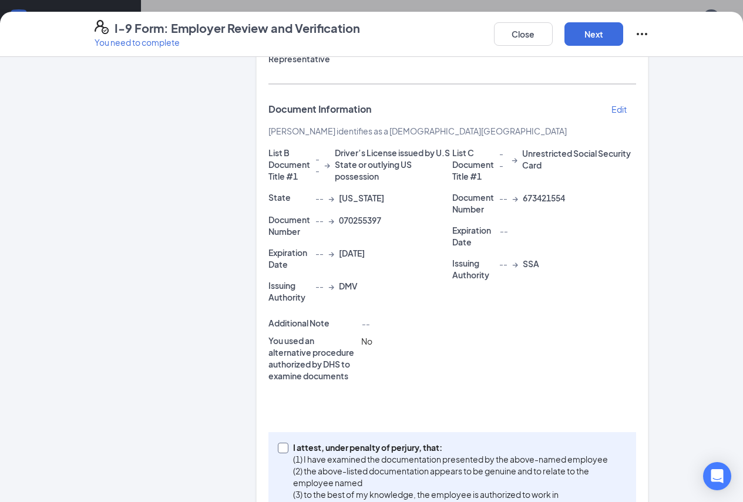
click at [278, 443] on span at bounding box center [283, 448] width 11 height 11
click at [278, 443] on input "I attest, under penalty of [PERSON_NAME], that: (1) I have examined the documen…" at bounding box center [282, 447] width 8 height 8
checkbox input "true"
click at [623, 36] on button "Next" at bounding box center [594, 33] width 59 height 23
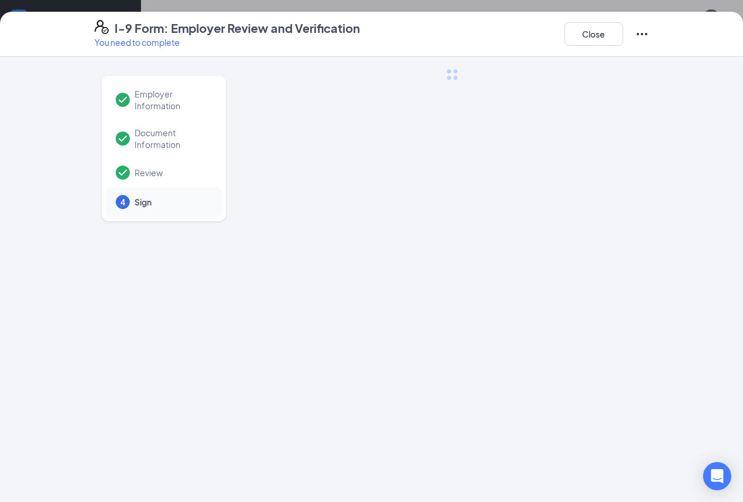
scroll to position [0, 0]
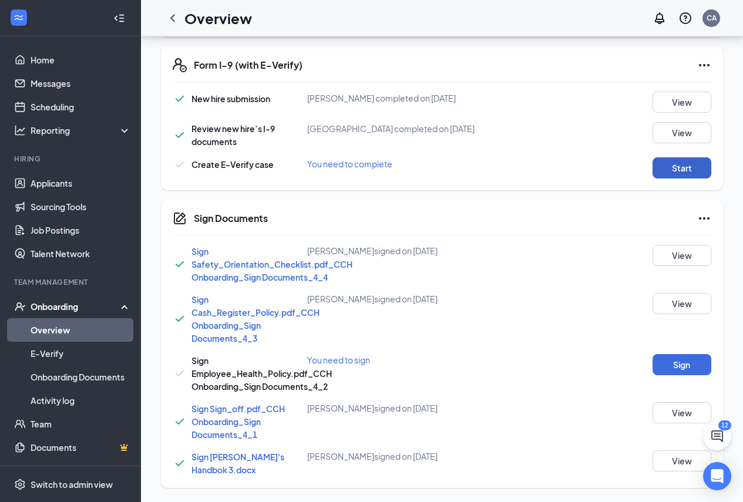
click at [685, 174] on button "Start" at bounding box center [682, 167] width 59 height 21
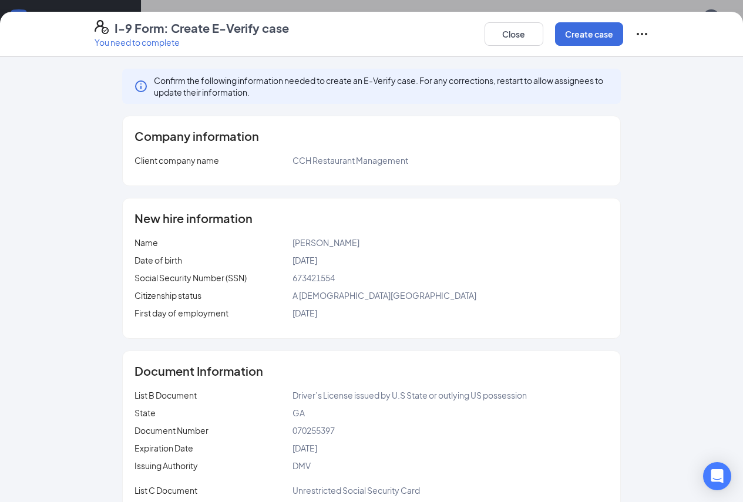
click at [646, 50] on div "I-9 Form: Create E-Verify case You need to complete Close Create case" at bounding box center [371, 34] width 743 height 45
click at [623, 28] on button "Create case" at bounding box center [589, 33] width 68 height 23
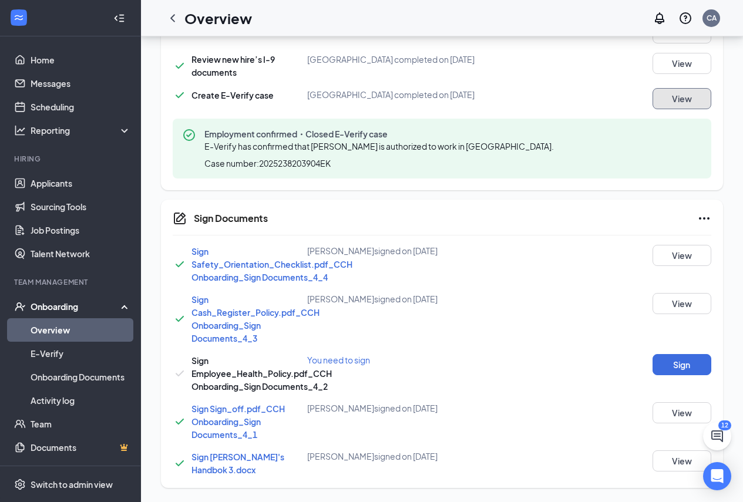
scroll to position [431, 0]
click at [704, 363] on button "Sign" at bounding box center [682, 364] width 59 height 21
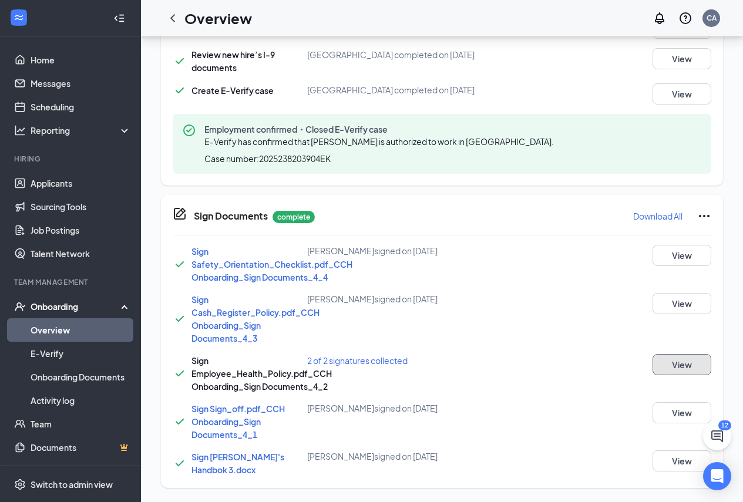
scroll to position [436, 0]
